Goal: Information Seeking & Learning: Learn about a topic

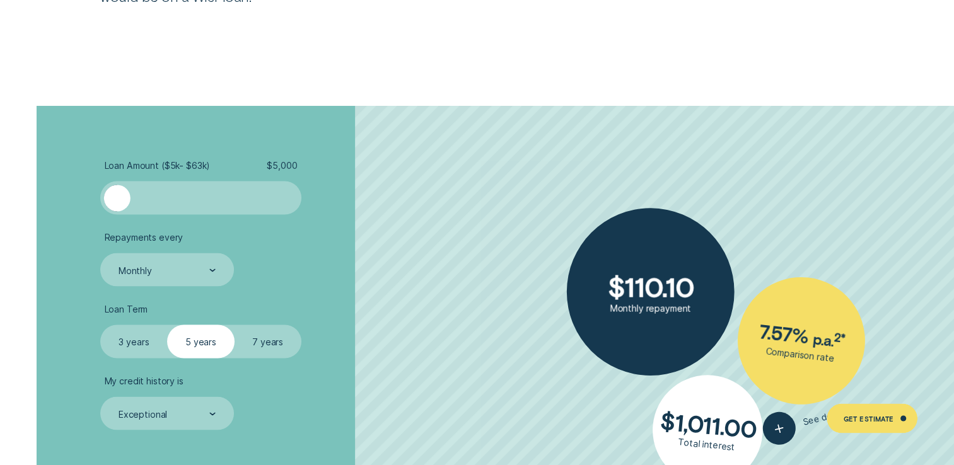
scroll to position [2226, 0]
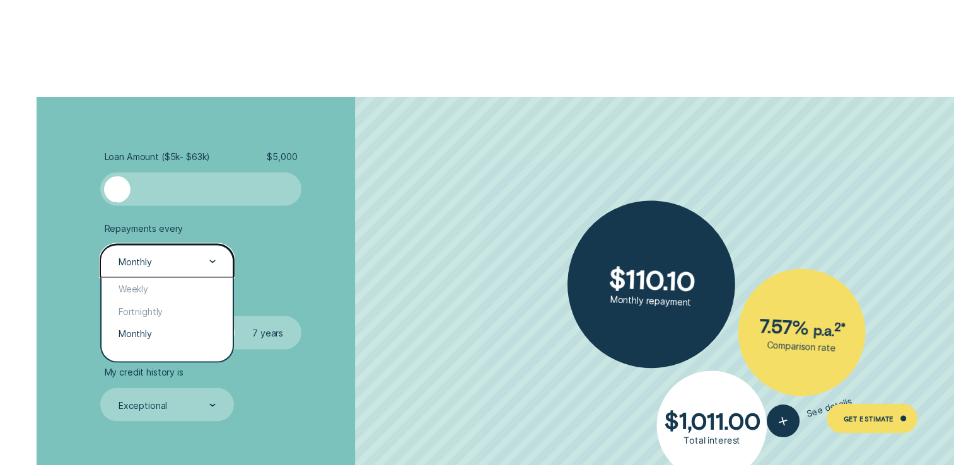
click at [214, 263] on div at bounding box center [212, 261] width 6 height 32
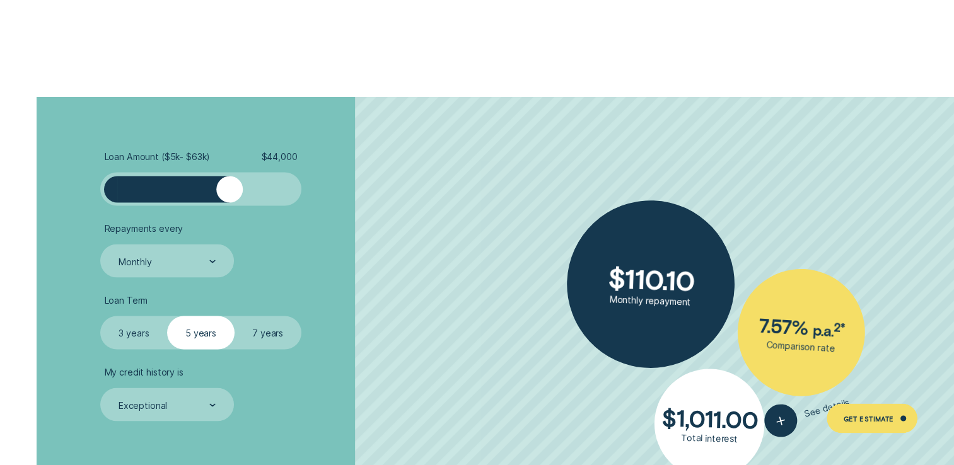
click at [231, 187] on div at bounding box center [200, 189] width 167 height 26
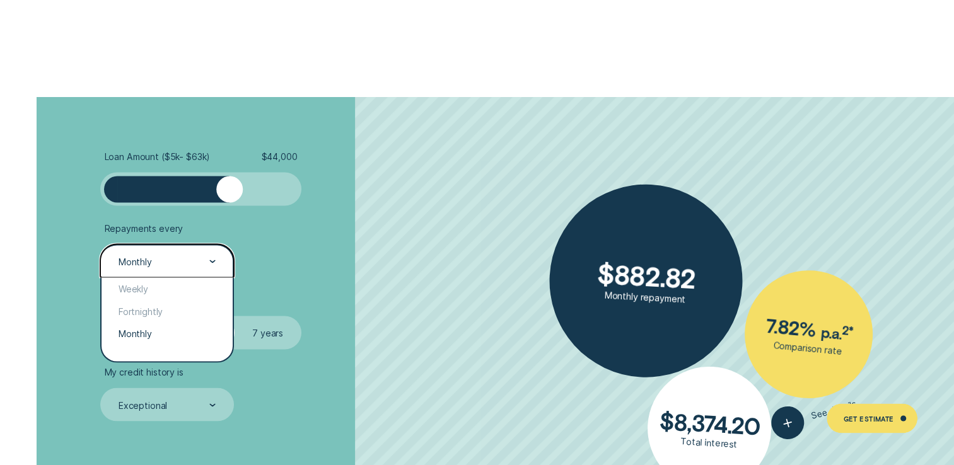
click at [217, 254] on div "Monthly" at bounding box center [166, 260] width 133 height 33
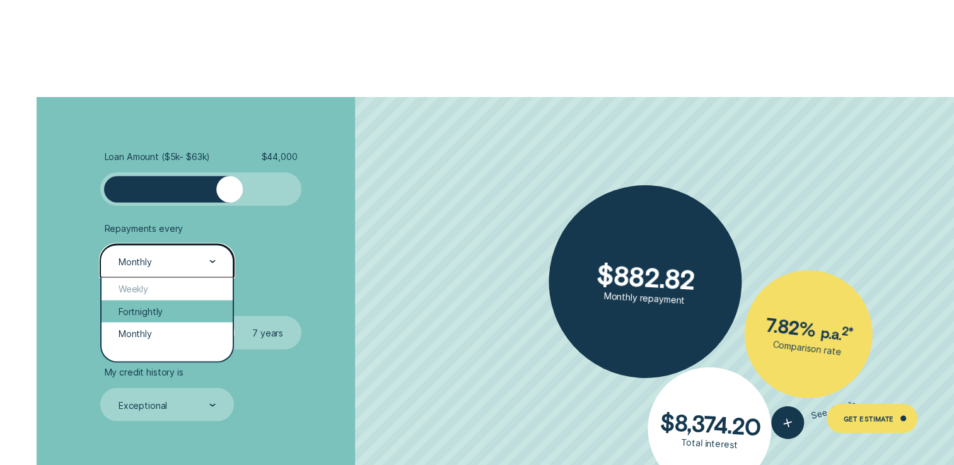
click at [136, 313] on div "Fortnightly" at bounding box center [166, 311] width 130 height 22
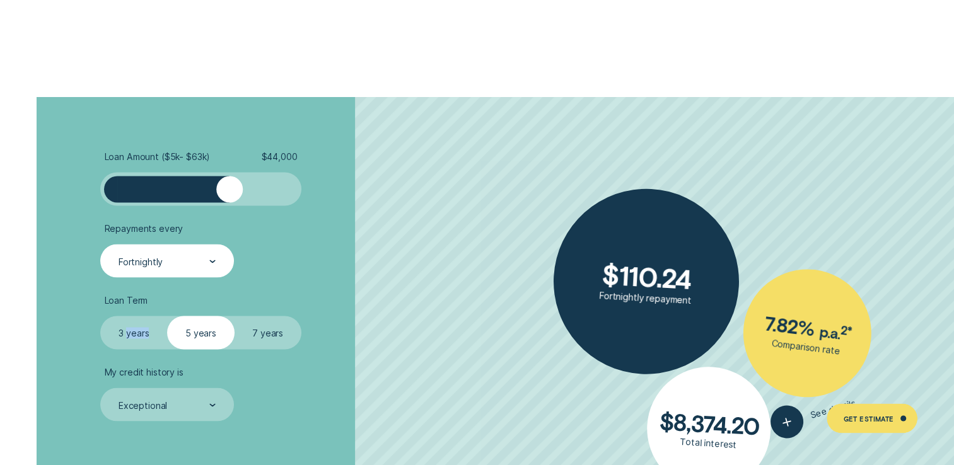
click at [136, 313] on div "Loan Term Select Loan Term 3 years 5 years 7 years" at bounding box center [200, 321] width 200 height 55
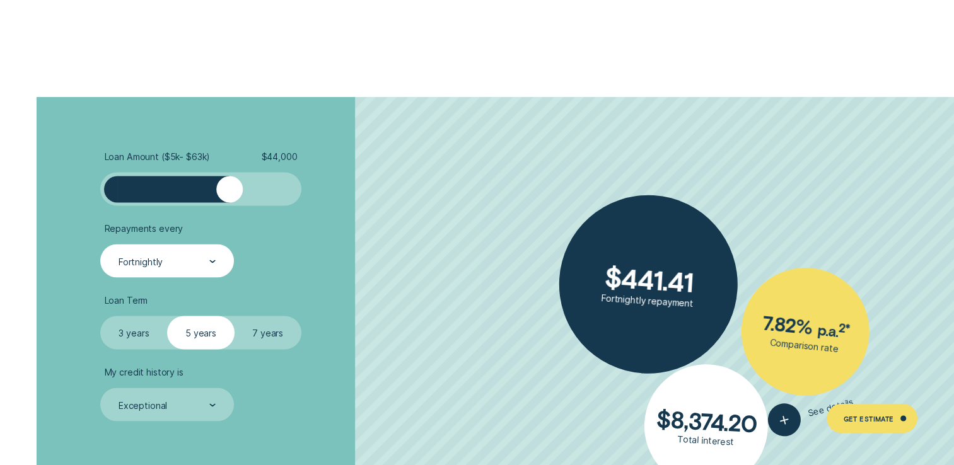
click at [263, 333] on label "7 years" at bounding box center [267, 332] width 67 height 33
click at [234, 316] on input "7 years" at bounding box center [234, 316] width 0 height 0
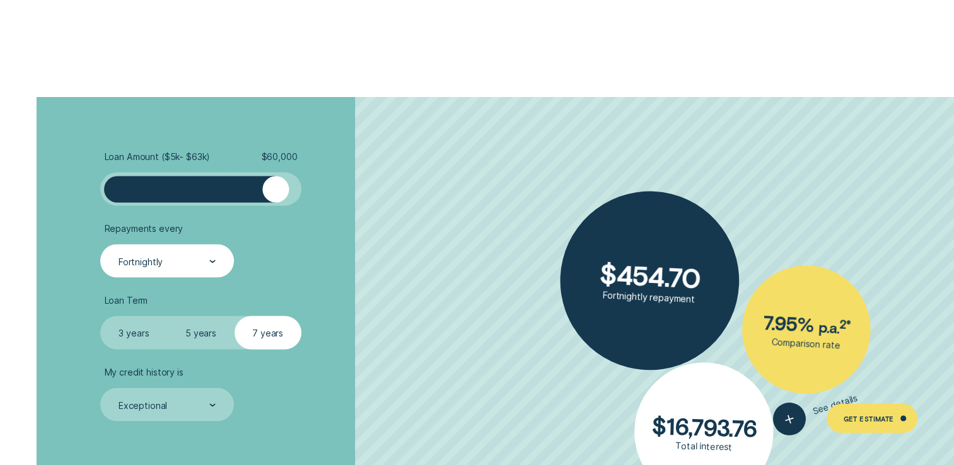
drag, startPoint x: 230, startPoint y: 194, endPoint x: 275, endPoint y: 197, distance: 44.8
click at [275, 197] on div at bounding box center [275, 189] width 26 height 26
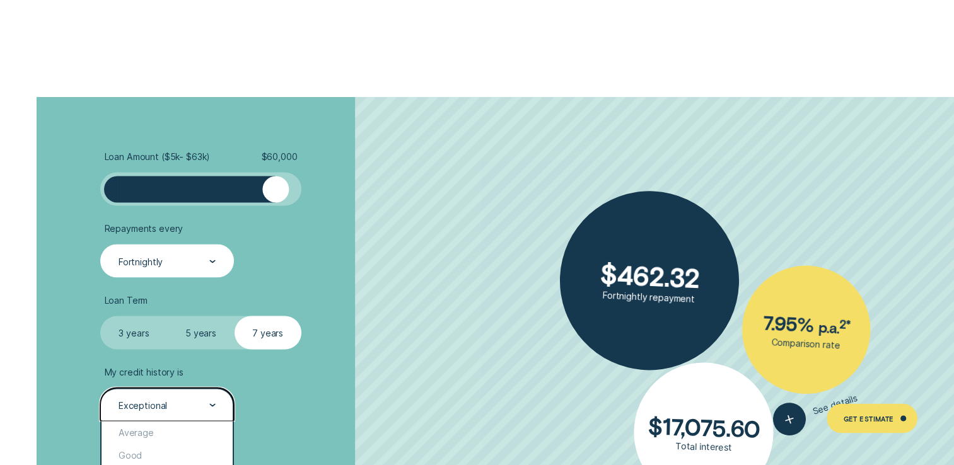
click at [214, 405] on icon at bounding box center [213, 405] width 4 height 2
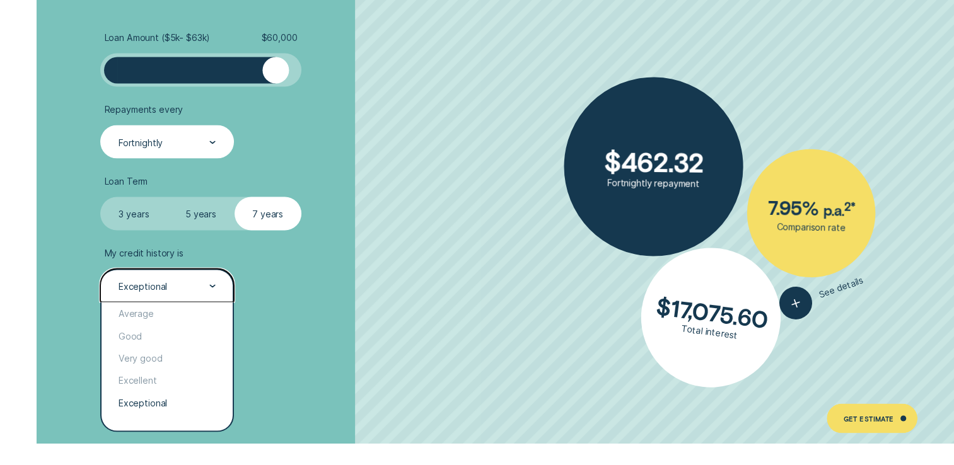
scroll to position [2361, 0]
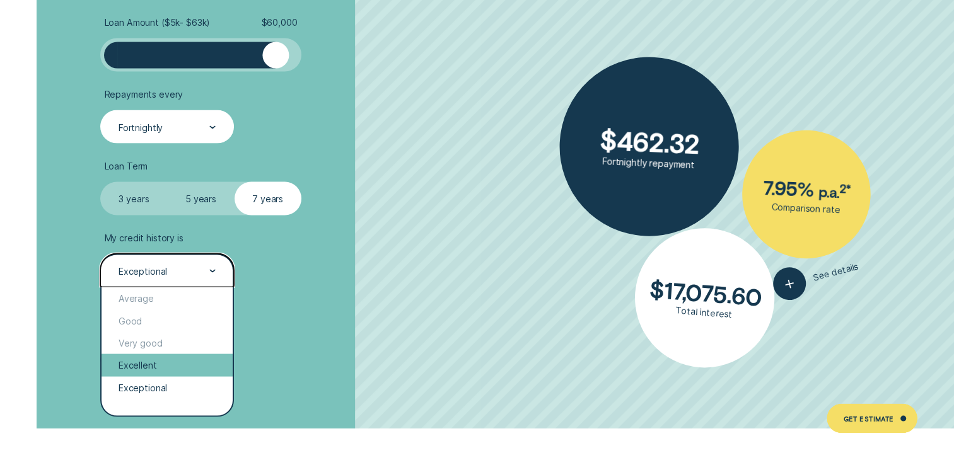
click at [122, 365] on div "Excellent" at bounding box center [166, 365] width 130 height 22
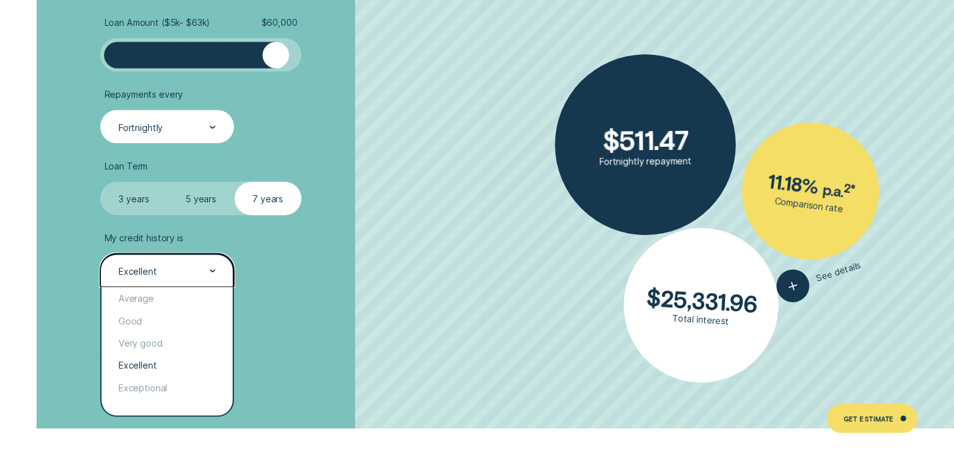
click at [212, 274] on div at bounding box center [212, 271] width 6 height 32
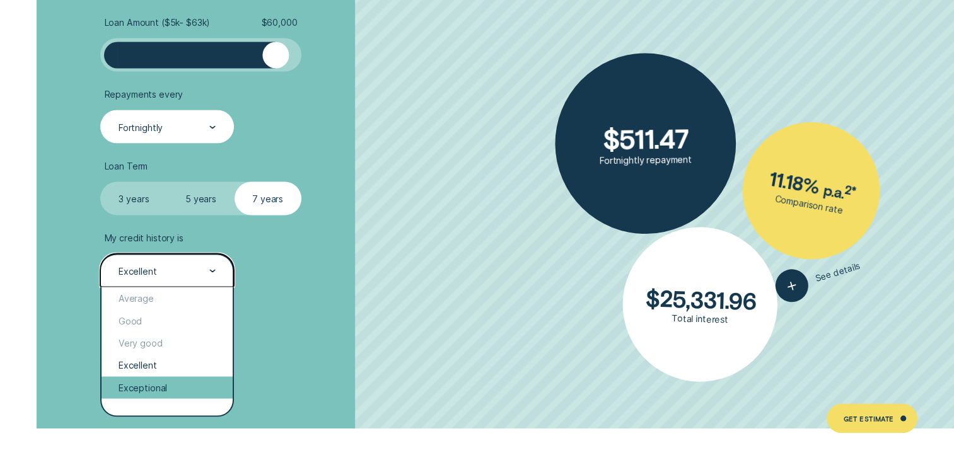
click at [147, 391] on div "Exceptional" at bounding box center [166, 387] width 130 height 22
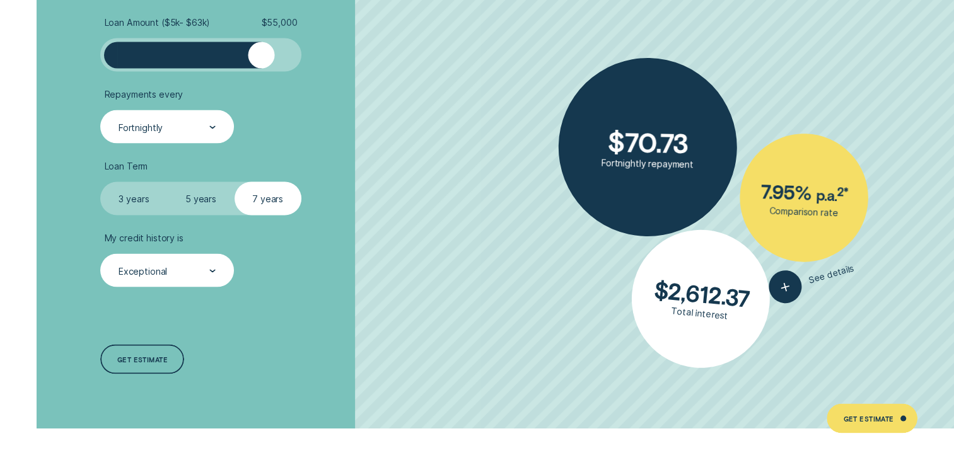
drag, startPoint x: 272, startPoint y: 58, endPoint x: 260, endPoint y: 62, distance: 12.6
click at [260, 62] on div at bounding box center [261, 55] width 26 height 26
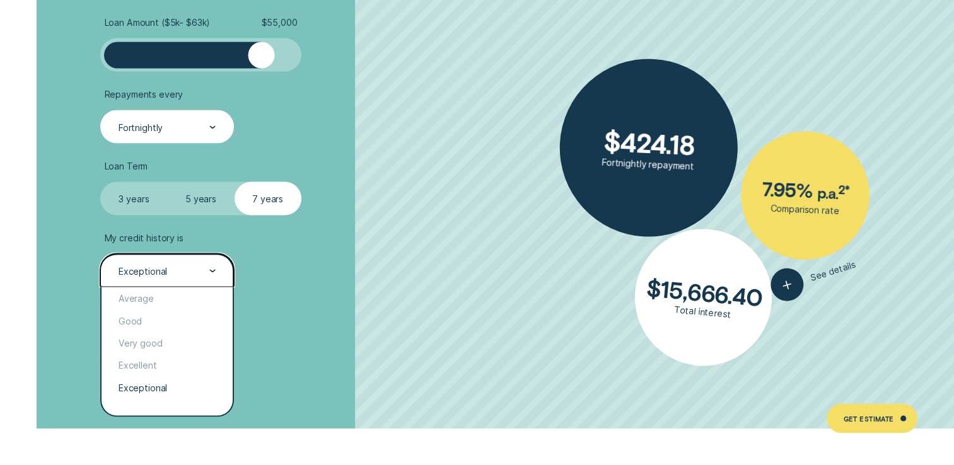
click at [209, 270] on div "Exceptional" at bounding box center [166, 271] width 98 height 13
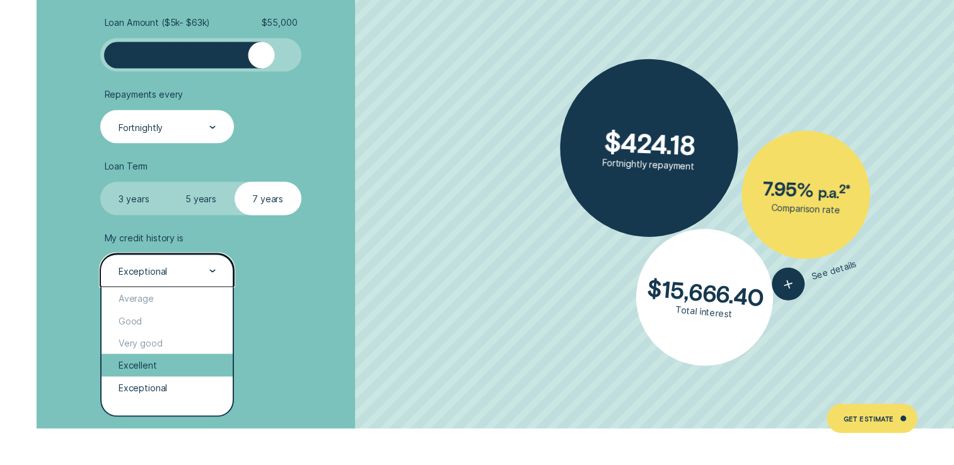
click at [134, 362] on div "Excellent" at bounding box center [166, 365] width 130 height 22
